Goal: Transaction & Acquisition: Purchase product/service

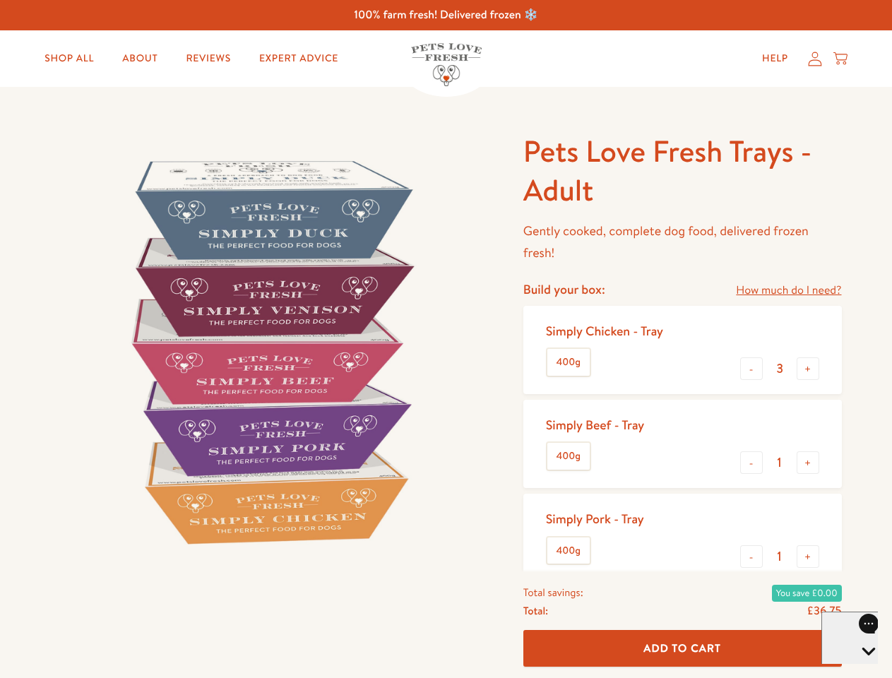
click at [445, 339] on img at bounding box center [270, 351] width 438 height 438
click at [788, 290] on link "How much do I need?" at bounding box center [788, 290] width 105 height 19
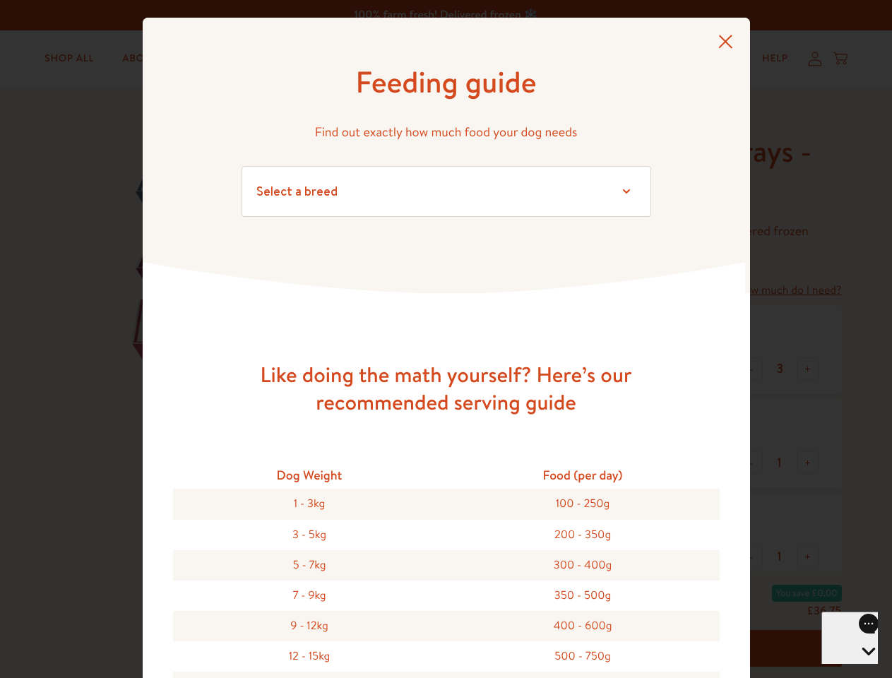
click at [751, 368] on div "Feeding guide Find out exactly how much food your dog needs Select a breed Affe…" at bounding box center [446, 339] width 892 height 678
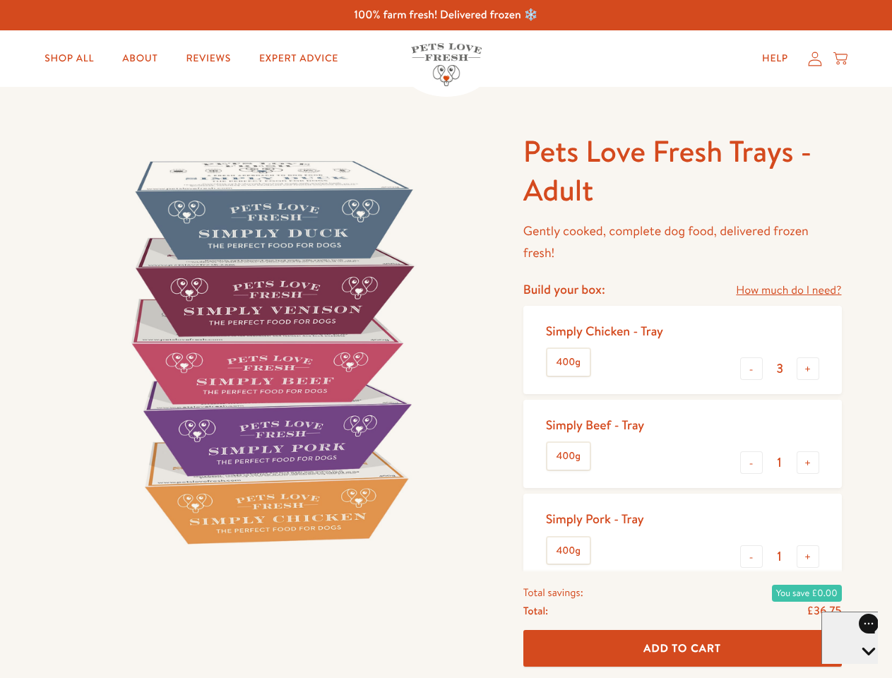
click at [808, 368] on button "+" at bounding box center [807, 368] width 23 height 23
type input "4"
click at [751, 462] on button "-" at bounding box center [751, 462] width 23 height 23
click at [808, 462] on button "+" at bounding box center [807, 462] width 23 height 23
type input "1"
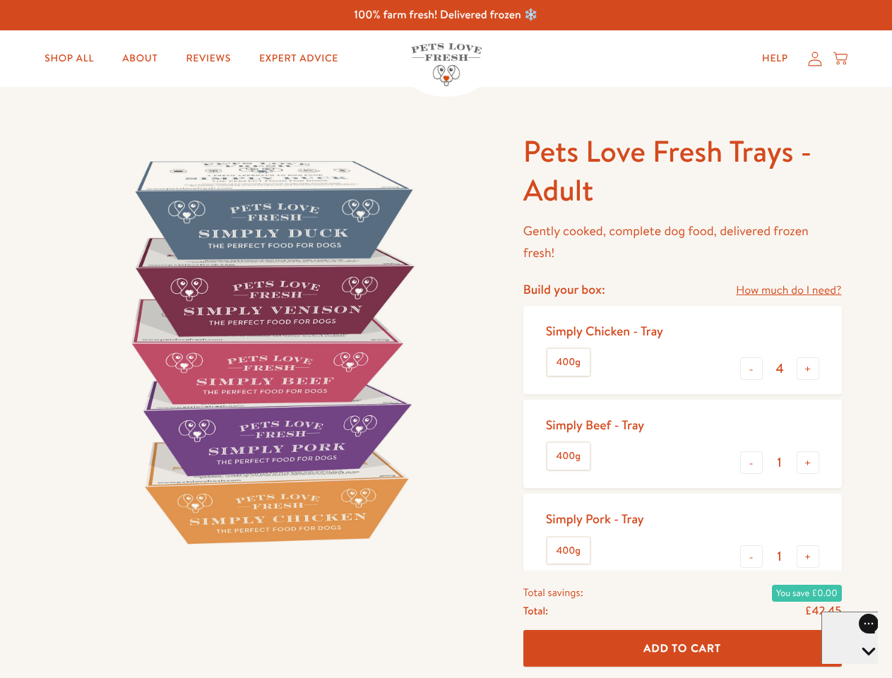
click at [751, 556] on button "-" at bounding box center [751, 556] width 23 height 23
click at [808, 556] on button "+" at bounding box center [807, 556] width 23 height 23
type input "1"
click at [682, 648] on span "Add To Cart" at bounding box center [682, 647] width 78 height 15
click at [861, 668] on icon "Open gorgias live chat" at bounding box center [867, 674] width 13 height 13
